Goal: Information Seeking & Learning: Find specific fact

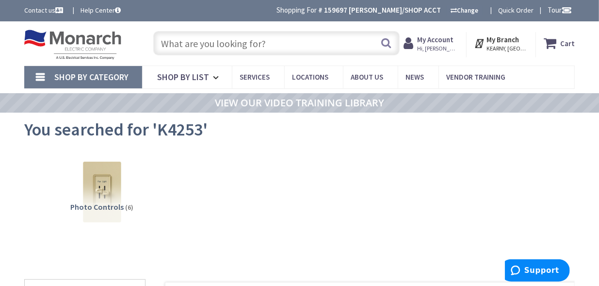
click at [246, 46] on input "text" at bounding box center [276, 43] width 246 height 24
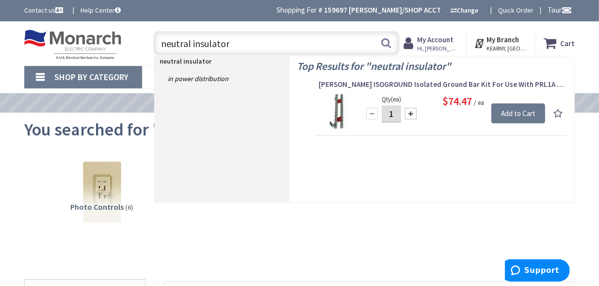
type input "neutral insulators"
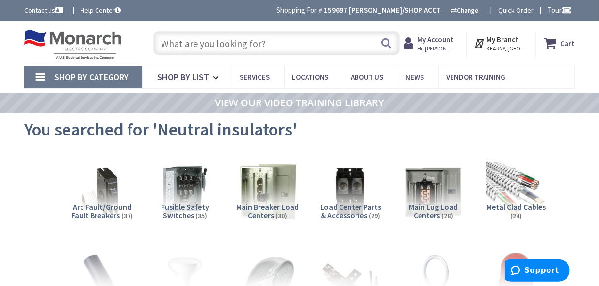
click at [221, 40] on input "text" at bounding box center [276, 43] width 246 height 24
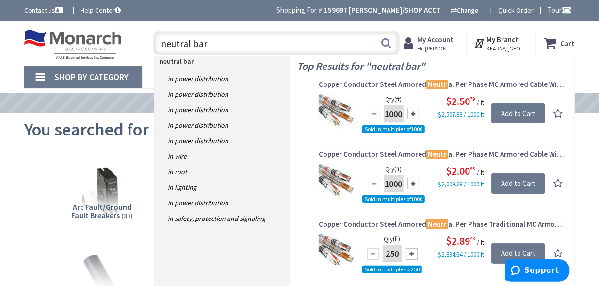
type input "neutral bar"
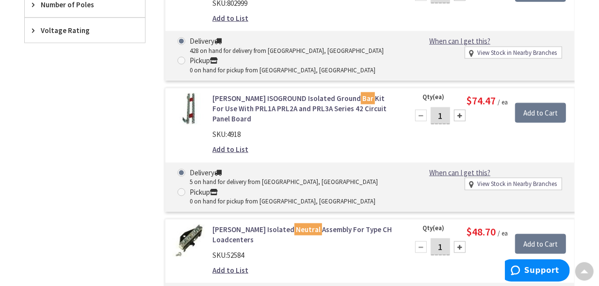
scroll to position [681, 0]
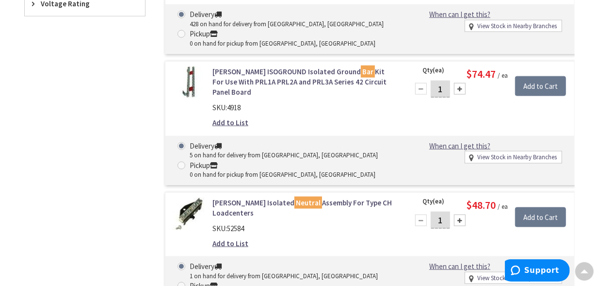
click at [240, 197] on link "Eaton BINA Isolated Neutral Assembly For Type CH Loadcenters" at bounding box center [304, 207] width 184 height 21
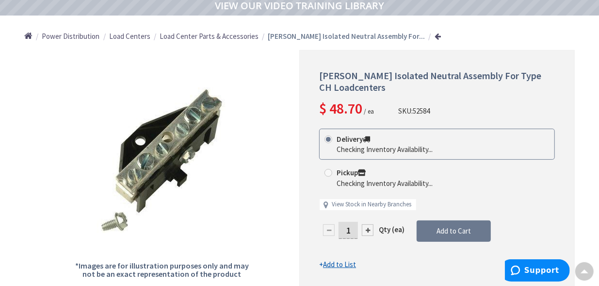
scroll to position [97, 0]
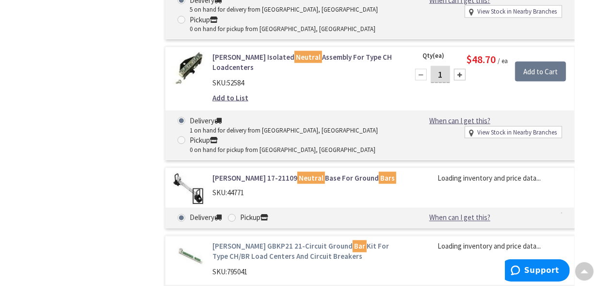
scroll to position [828, 0]
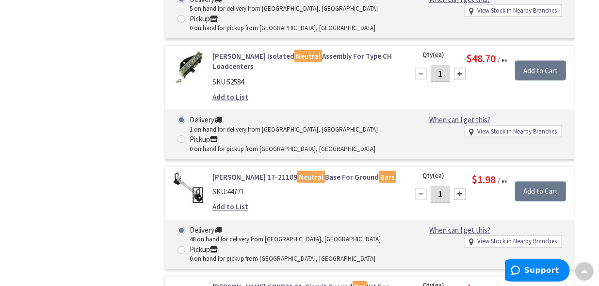
click at [241, 172] on link "Eaton 17-21109 Neutral Base For Ground Bars" at bounding box center [304, 177] width 184 height 10
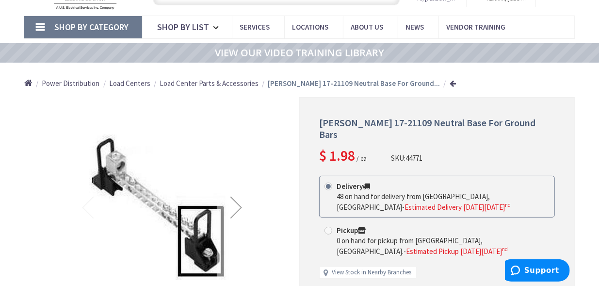
scroll to position [49, 0]
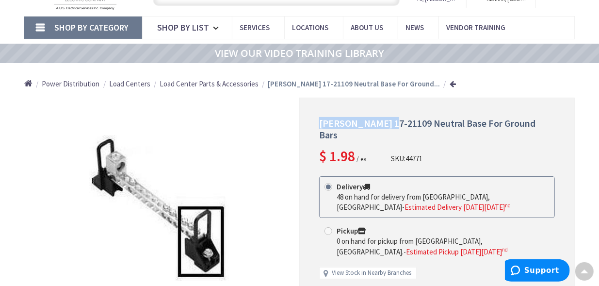
drag, startPoint x: 384, startPoint y: 122, endPoint x: 319, endPoint y: 122, distance: 64.5
click at [319, 122] on span "[PERSON_NAME] 17-21109 Neutral Base For Ground Bars" at bounding box center [427, 129] width 216 height 24
copy span "[PERSON_NAME] 17-21109"
